Goal: Task Accomplishment & Management: Manage account settings

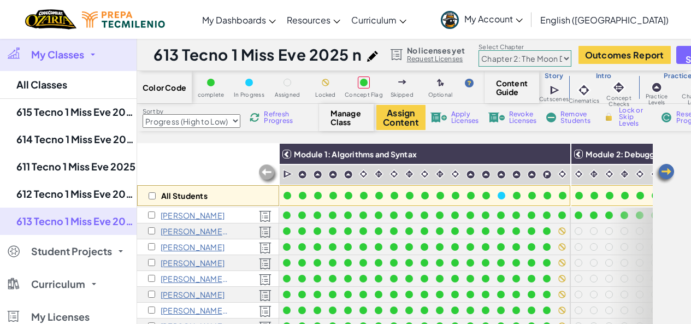
select select "5d8a57abe8919b28d5113af1"
select select "Progress (High to Low)"
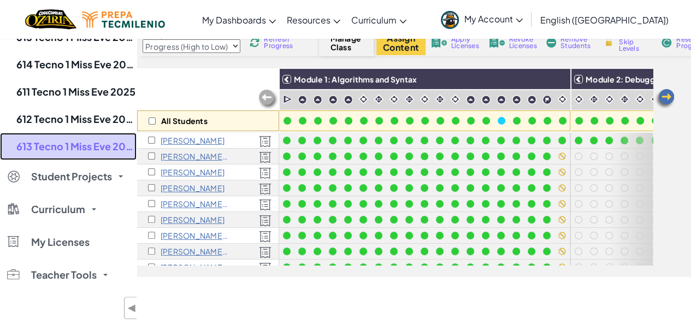
click at [76, 136] on link "613 Tecno 1 Miss Eve 2025 n" at bounding box center [68, 146] width 137 height 27
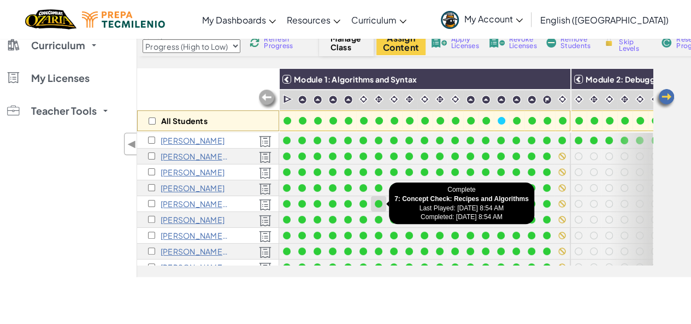
click at [375, 196] on div at bounding box center [378, 203] width 15 height 15
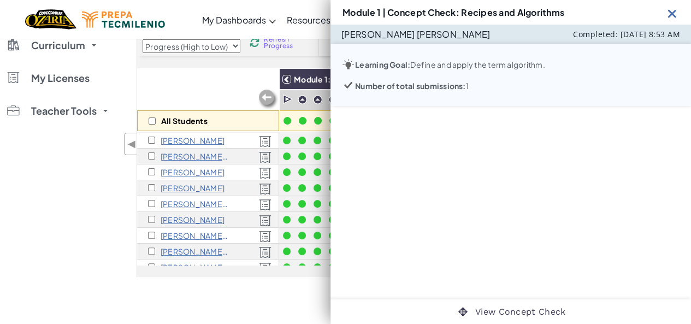
click at [93, 228] on div "My Classes All Classes 615 Tecno 1 Miss Eve 2025 614 Tecno 1 Miss Eve 2025 611 …" at bounding box center [68, 120] width 137 height 314
click at [670, 15] on img at bounding box center [672, 14] width 14 height 14
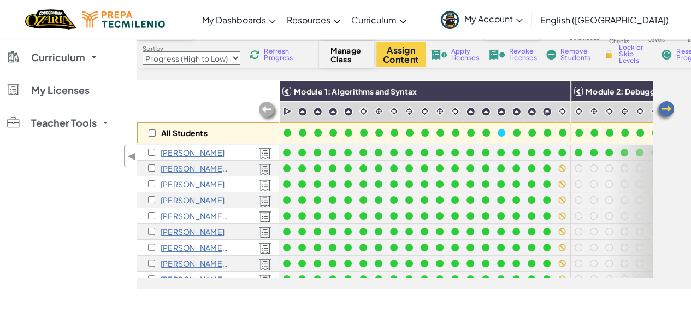
scroll to position [79, 0]
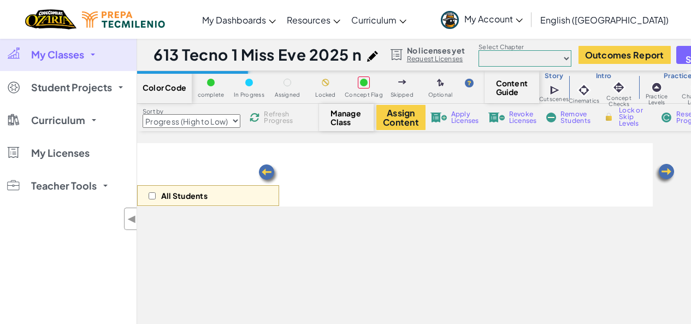
select select "Progress (High to Low)"
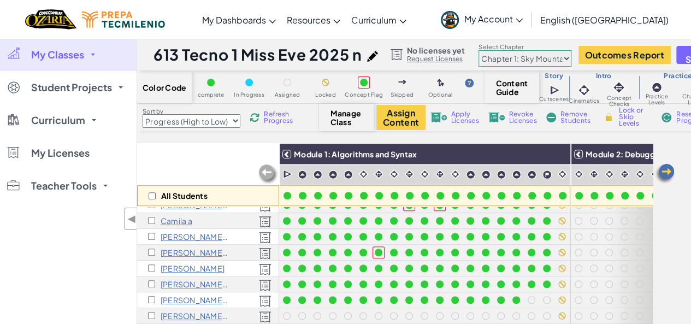
click at [87, 49] on link "My Classes" at bounding box center [68, 54] width 137 height 33
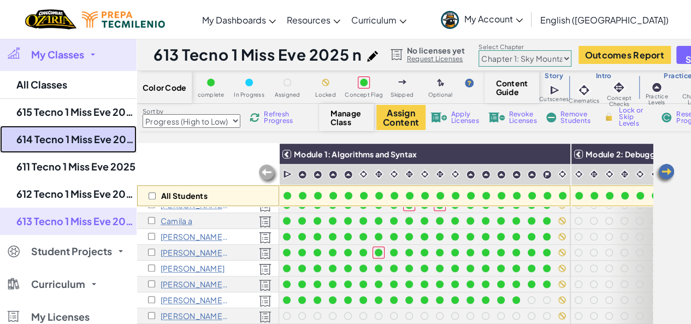
click at [79, 137] on link "614 Tecno 1 Miss Eve 2025" at bounding box center [68, 139] width 137 height 27
select select "5d8a57abe8919b28d5113af1"
select select "Progress (High to Low)"
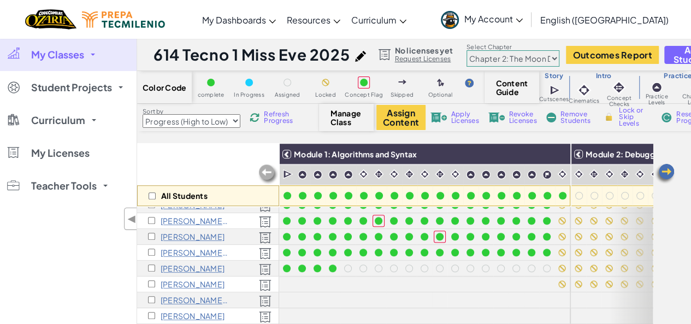
click at [536, 60] on select "Chapter 1: Sky Mountain Chapter 2: The Moon Dancers Chapter 3: The Phoenix Land…" at bounding box center [513, 58] width 93 height 16
select select "5d41d731a8d1836b5aa3cba1"
click at [467, 50] on select "Chapter 1: Sky Mountain Chapter 2: The Moon Dancers Chapter 3: The Phoenix Land…" at bounding box center [513, 58] width 93 height 16
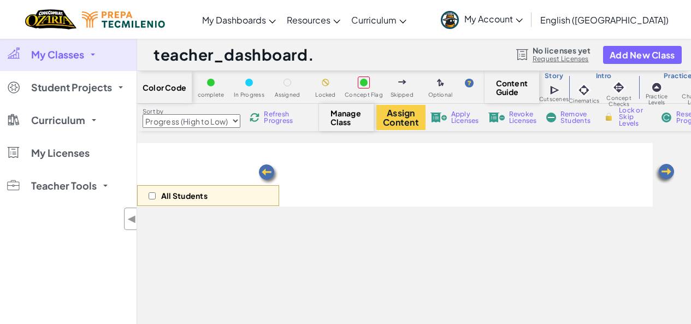
select select "Progress (High to Low)"
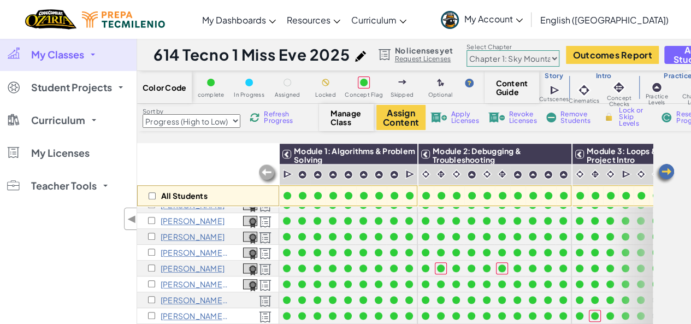
click at [497, 57] on select "Chapter 1: Sky Mountain Chapter 2: The Moon Dancers Chapter 3: The Phoenix Land…" at bounding box center [513, 58] width 93 height 16
click at [467, 50] on select "Chapter 1: Sky Mountain Chapter 2: The Moon Dancers Chapter 3: The Phoenix Land…" at bounding box center [513, 58] width 93 height 16
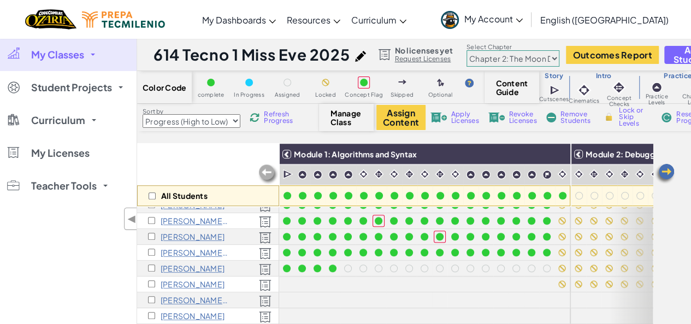
click at [501, 57] on select "Chapter 1: Sky Mountain Chapter 2: The Moon Dancers Chapter 3: The Phoenix Land…" at bounding box center [513, 58] width 93 height 16
select select "5d41d731a8d1836b5aa3cba1"
click at [467, 50] on select "Chapter 1: Sky Mountain Chapter 2: The Moon Dancers Chapter 3: The Phoenix Land…" at bounding box center [513, 58] width 93 height 16
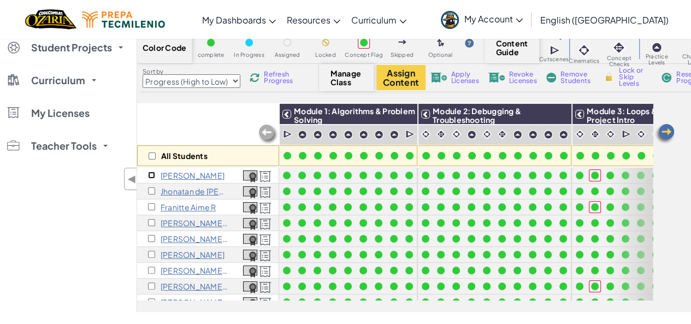
click at [150, 174] on input "checkbox" at bounding box center [151, 175] width 7 height 7
checkbox input "true"
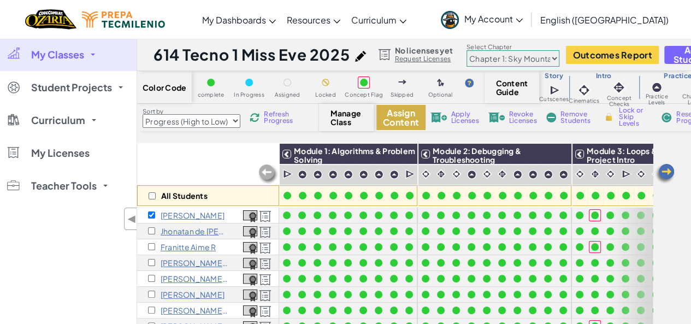
click at [405, 120] on button "Assign Content" at bounding box center [400, 117] width 49 height 25
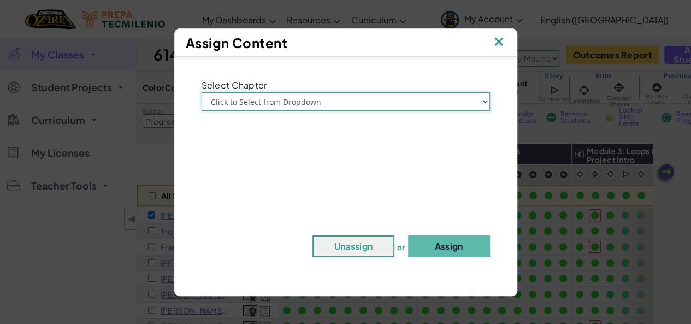
click at [353, 101] on select "Click to Select from Dropdown Chapter 1: Sky Mountain Chapter 2: The Moon Dance…" at bounding box center [346, 101] width 288 height 19
select select "Chapter 2: The Moon Dancers"
click at [202, 92] on select "Click to Select from Dropdown Chapter 1: Sky Mountain Chapter 2: The Moon Dance…" at bounding box center [346, 101] width 288 height 19
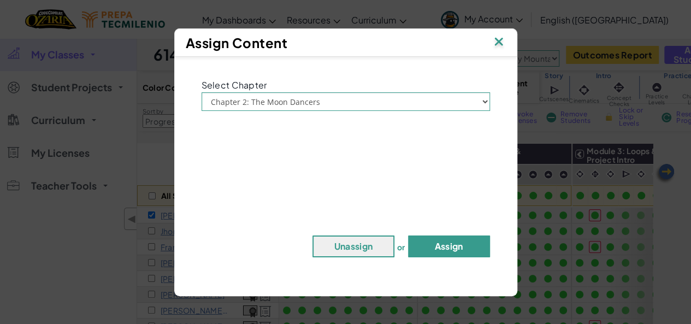
click at [440, 244] on button "Assign" at bounding box center [449, 246] width 82 height 22
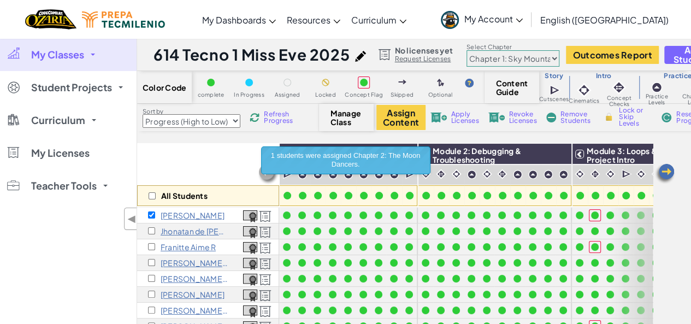
click at [542, 56] on select "Chapter 1: Sky Mountain Chapter 2: The Moon Dancers Chapter 3: The Phoenix Land…" at bounding box center [513, 58] width 93 height 16
select select "5d8a57abe8919b28d5113af1"
click at [467, 50] on select "Chapter 1: Sky Mountain Chapter 2: The Moon Dancers Chapter 3: The Phoenix Land…" at bounding box center [513, 58] width 93 height 16
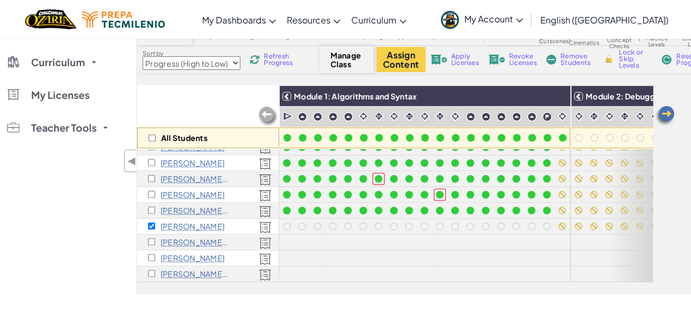
scroll to position [414, 0]
click at [151, 222] on input "checkbox" at bounding box center [151, 225] width 7 height 7
checkbox input "false"
